Goal: Check status: Check status

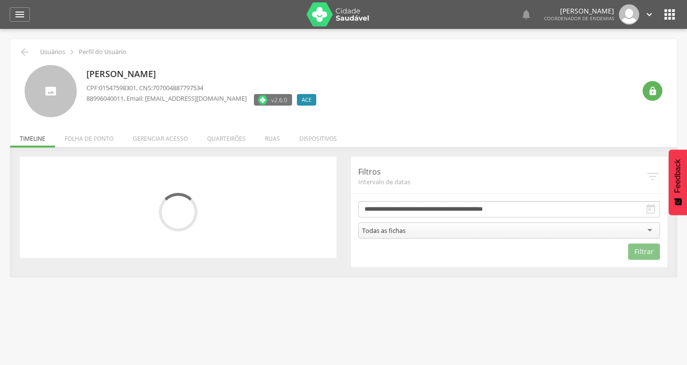
click at [481, 232] on div "Todas as fichas" at bounding box center [509, 230] width 302 height 16
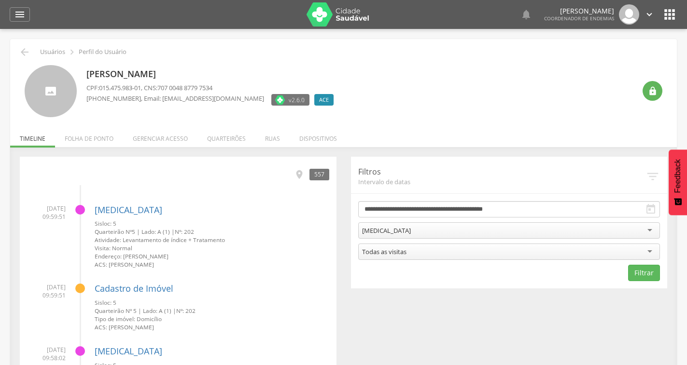
click at [436, 242] on form "**********" at bounding box center [509, 241] width 302 height 80
click at [437, 248] on div "Todas as visitas" at bounding box center [509, 252] width 302 height 16
click at [459, 210] on input "**********" at bounding box center [509, 209] width 302 height 16
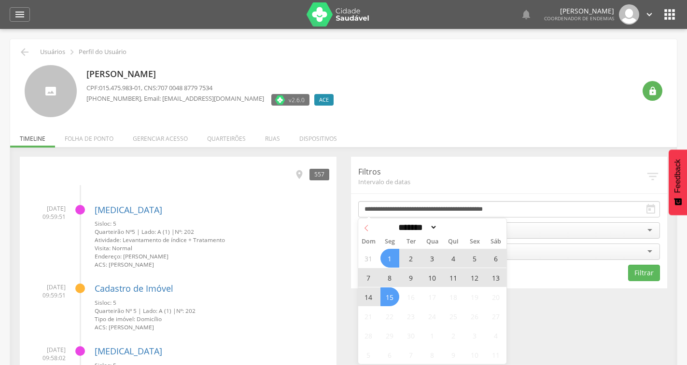
click at [364, 227] on icon at bounding box center [366, 228] width 7 height 7
select select "*"
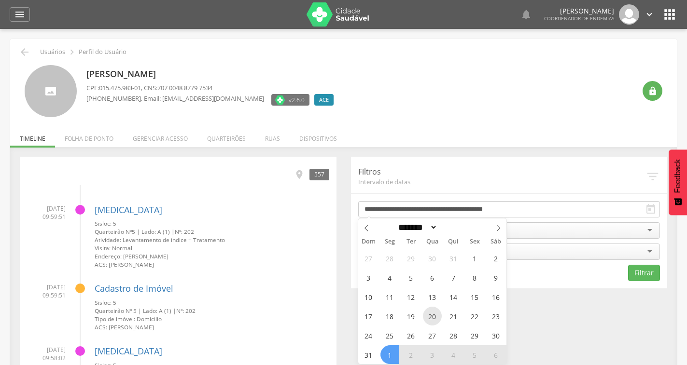
click at [437, 319] on span "20" at bounding box center [432, 316] width 19 height 19
type input "**********"
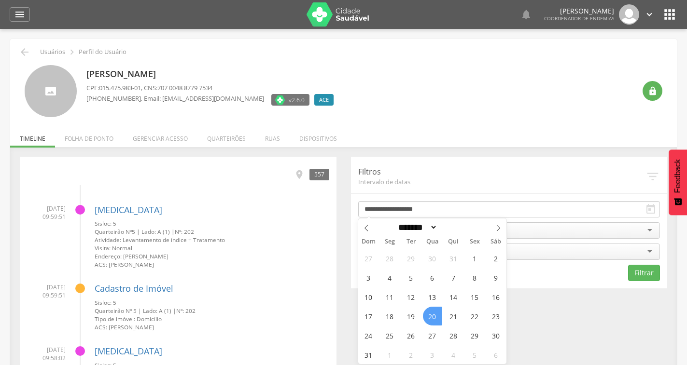
click at [435, 315] on span "20" at bounding box center [432, 316] width 19 height 19
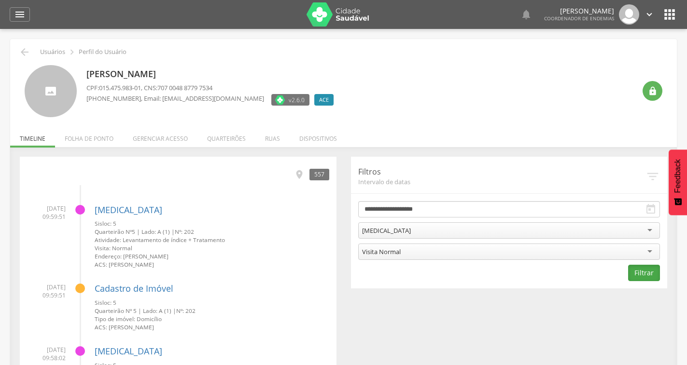
click at [645, 272] on button "Filtrar" at bounding box center [644, 273] width 32 height 16
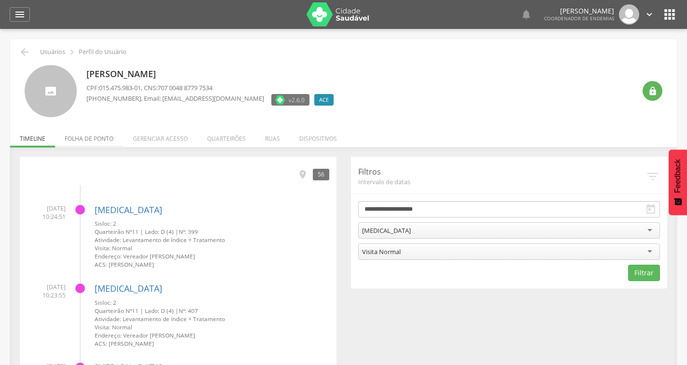
click at [106, 138] on li "Folha de ponto" at bounding box center [89, 136] width 68 height 23
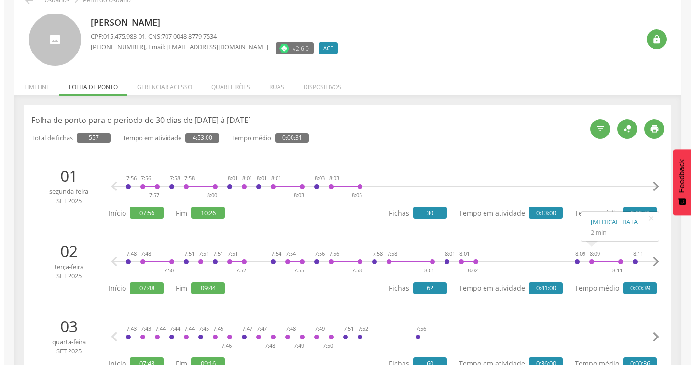
scroll to position [48, 0]
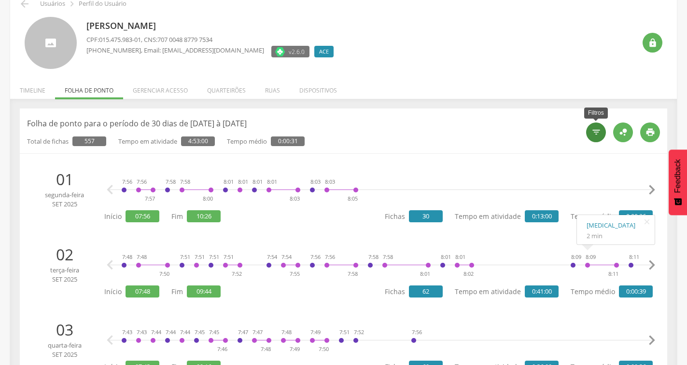
click at [591, 132] on icon "" at bounding box center [596, 132] width 10 height 10
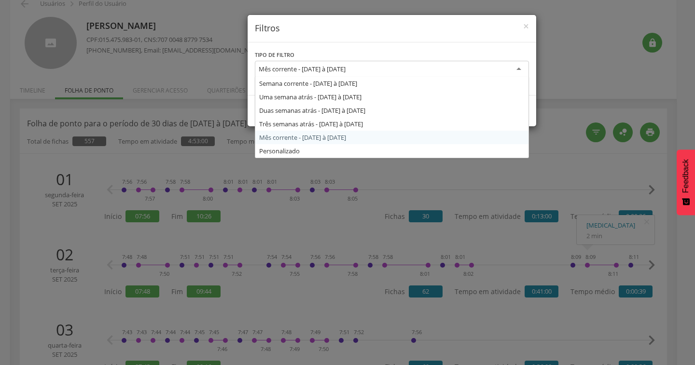
click at [345, 70] on div "Mês corrente - [DATE] à [DATE]" at bounding box center [302, 69] width 87 height 9
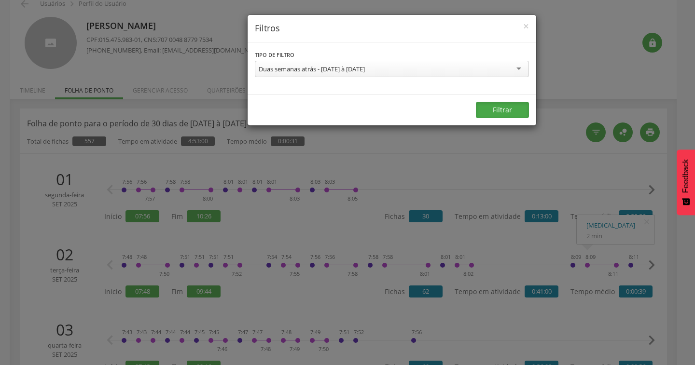
click at [492, 110] on button "Filtrar" at bounding box center [502, 110] width 53 height 16
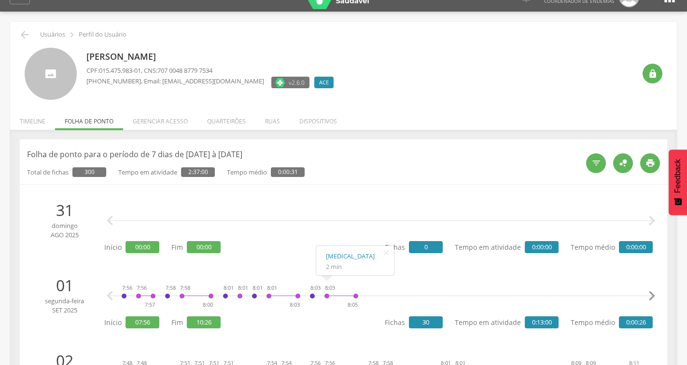
scroll to position [0, 0]
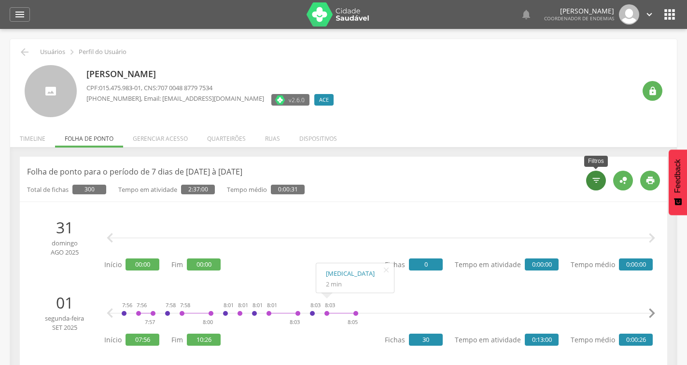
click at [597, 180] on icon "" at bounding box center [596, 181] width 10 height 10
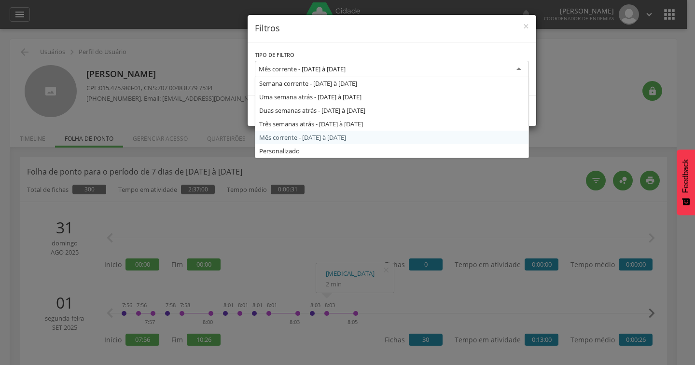
click at [303, 66] on div "Mês corrente - [DATE] à [DATE]" at bounding box center [302, 69] width 87 height 9
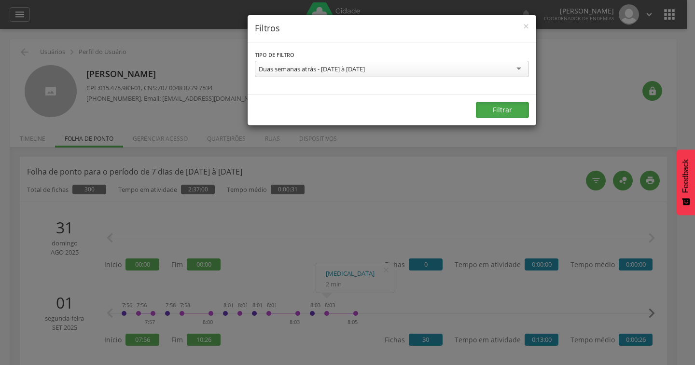
click at [489, 106] on button "Filtrar" at bounding box center [502, 110] width 53 height 16
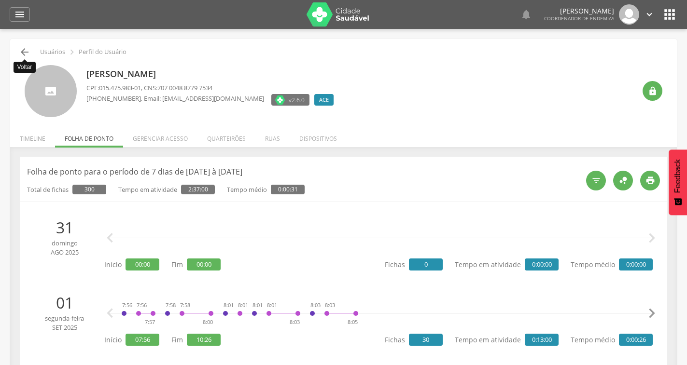
click at [28, 51] on icon "" at bounding box center [25, 52] width 12 height 12
